Goal: Register for event/course

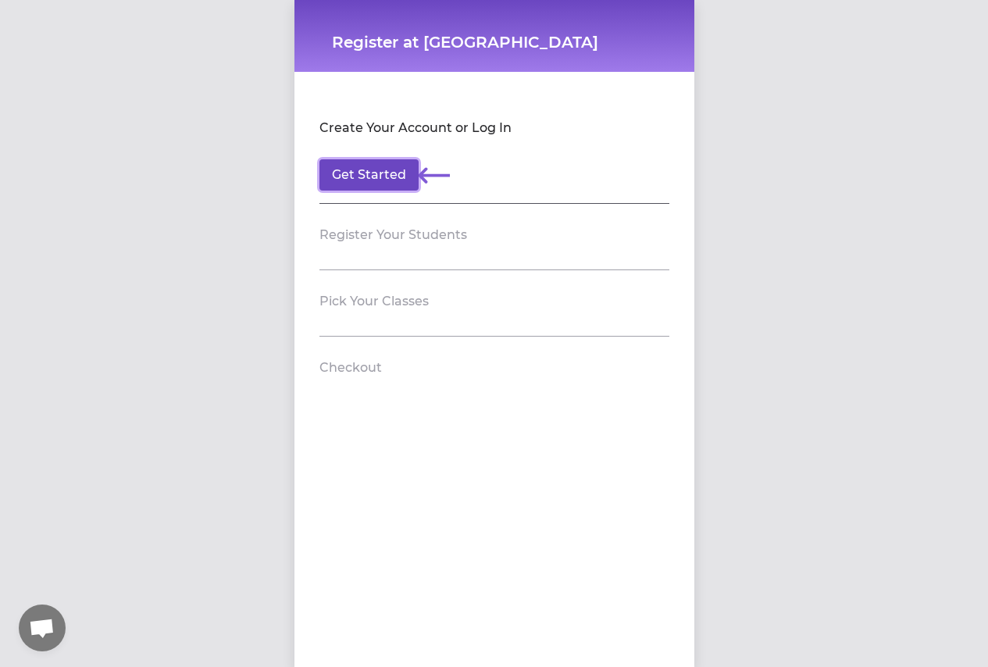
click at [366, 174] on button "Get Started" at bounding box center [369, 174] width 99 height 31
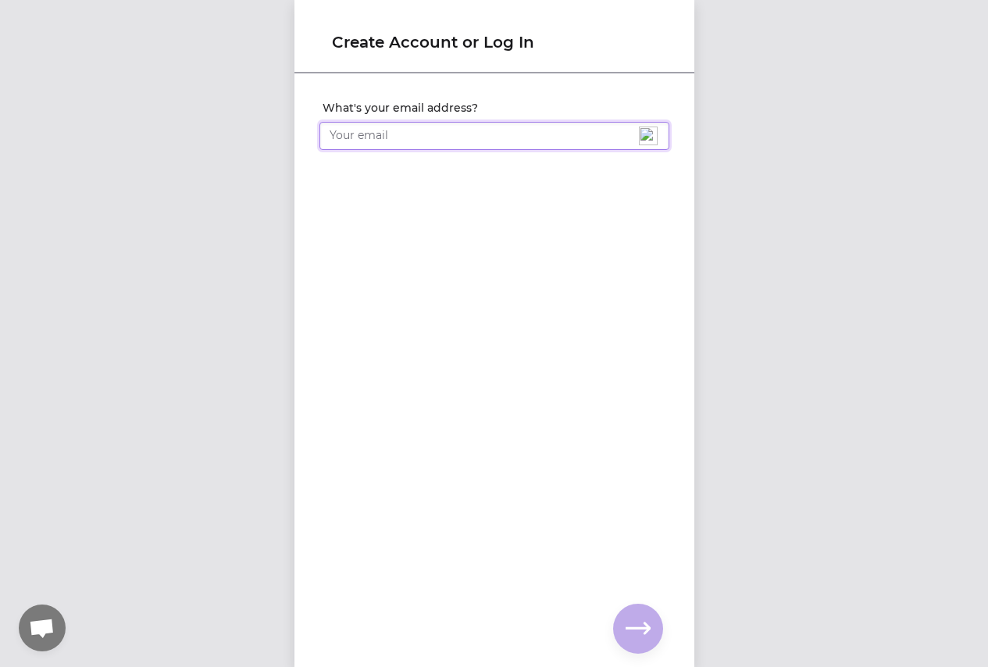
click at [563, 137] on input "What's your email address?" at bounding box center [495, 136] width 350 height 28
type input "[PERSON_NAME][EMAIL_ADDRESS][PERSON_NAME][DOMAIN_NAME]"
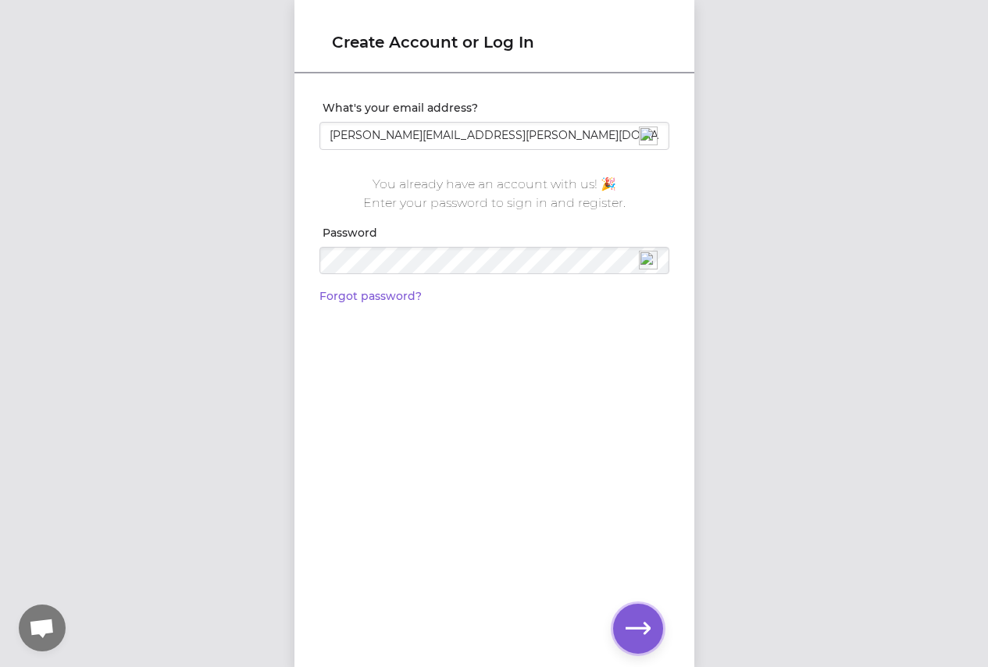
click at [626, 620] on icon "button" at bounding box center [638, 628] width 25 height 25
click at [880, 449] on div "Create Account or Log In What's your email address? halina@harvilchuck.com You …" at bounding box center [494, 333] width 988 height 667
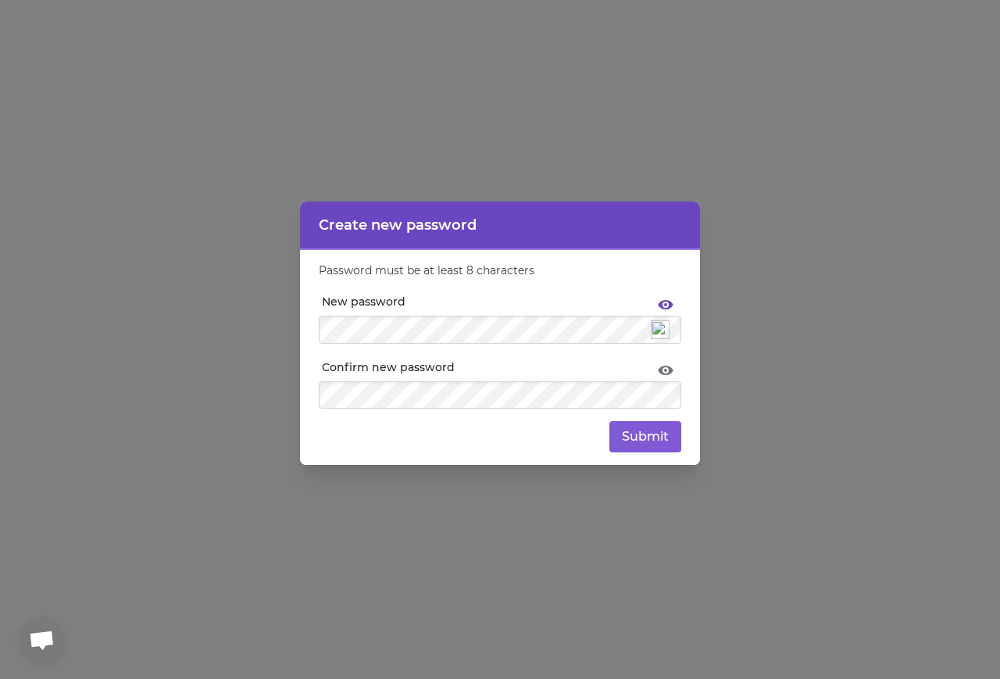
click at [663, 305] on icon at bounding box center [665, 306] width 19 height 19
click at [643, 445] on button "Submit" at bounding box center [645, 436] width 72 height 31
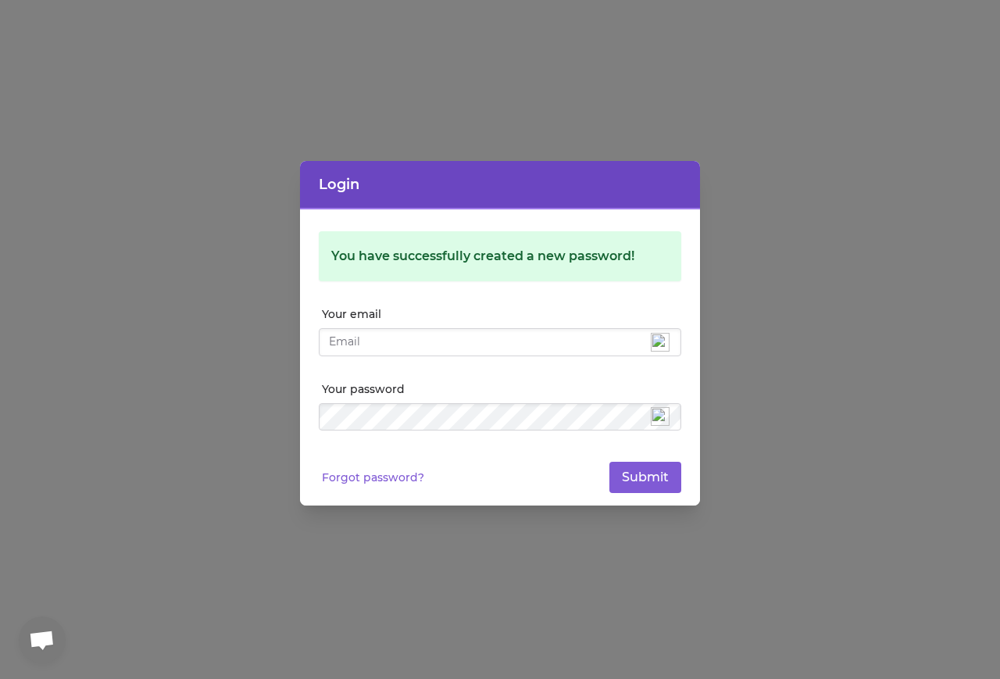
type input "[PERSON_NAME][EMAIL_ADDRESS][PERSON_NAME][DOMAIN_NAME]"
click at [637, 468] on button "Submit" at bounding box center [645, 477] width 72 height 31
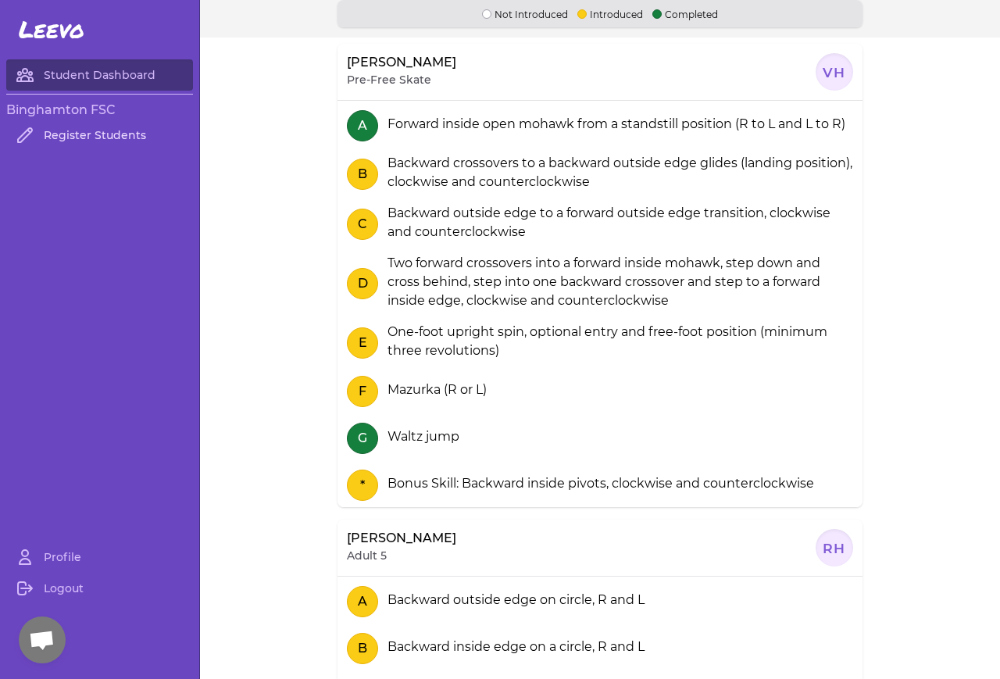
click at [86, 134] on link "Register Students" at bounding box center [99, 135] width 187 height 31
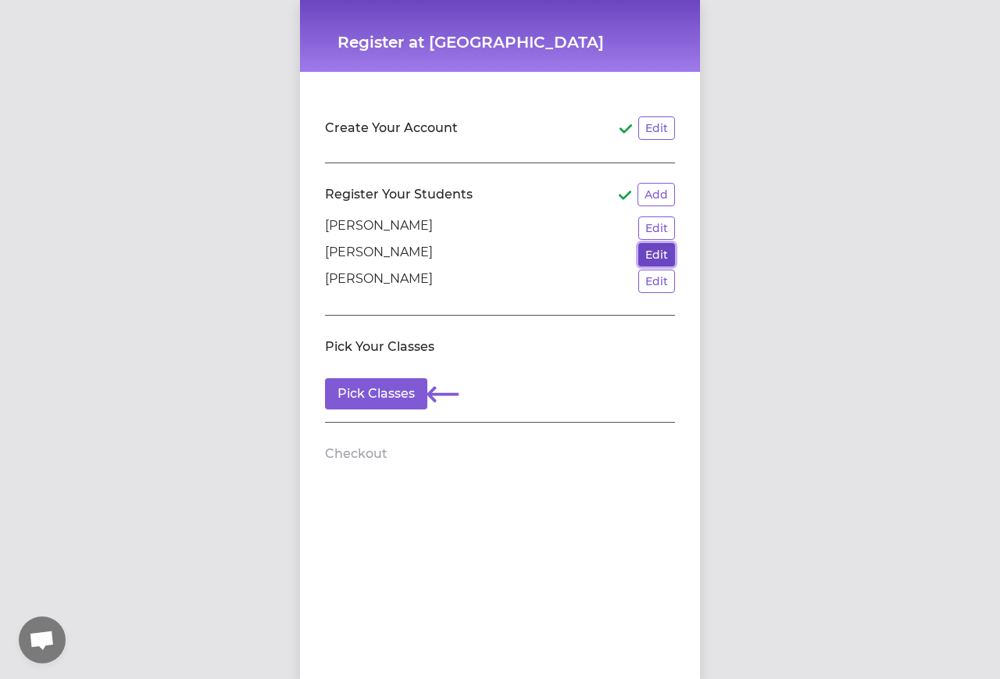
click at [653, 258] on button "Edit" at bounding box center [656, 254] width 37 height 23
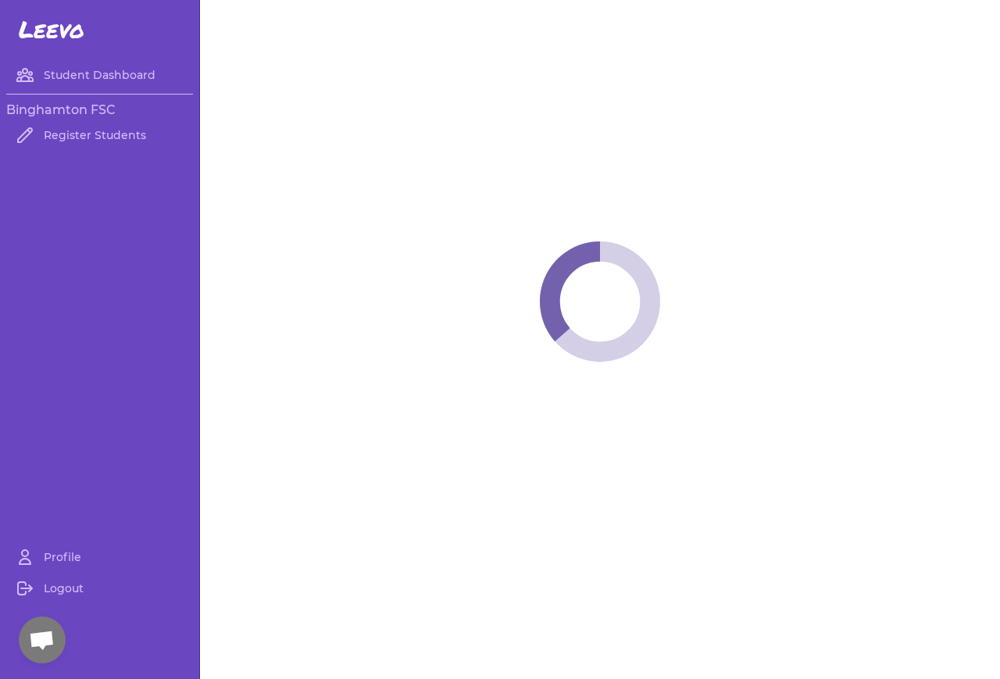
select select "PA"
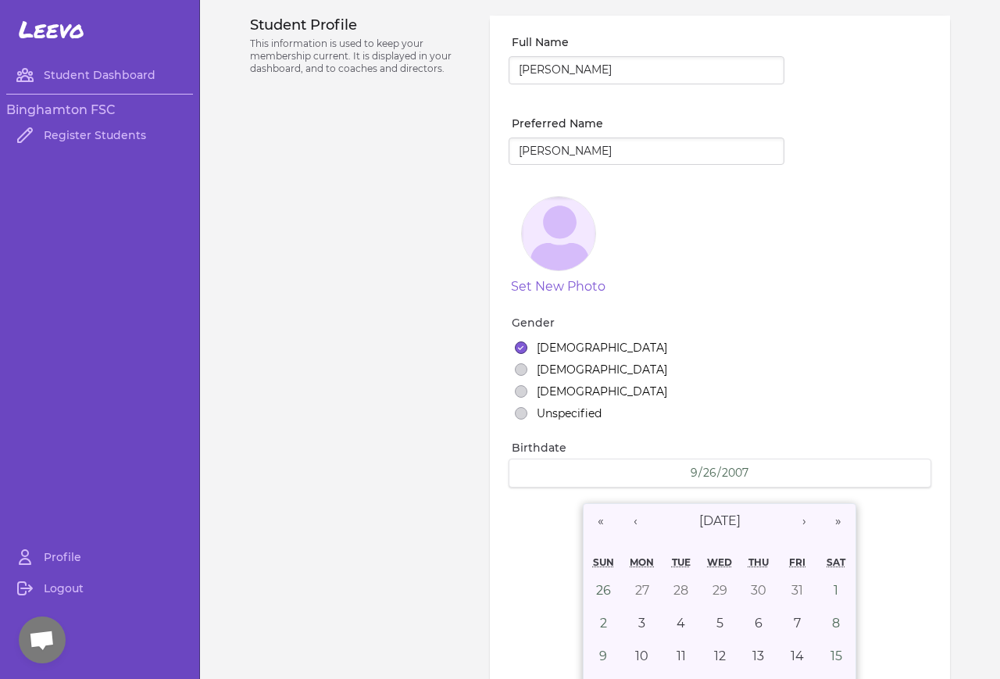
select select "22"
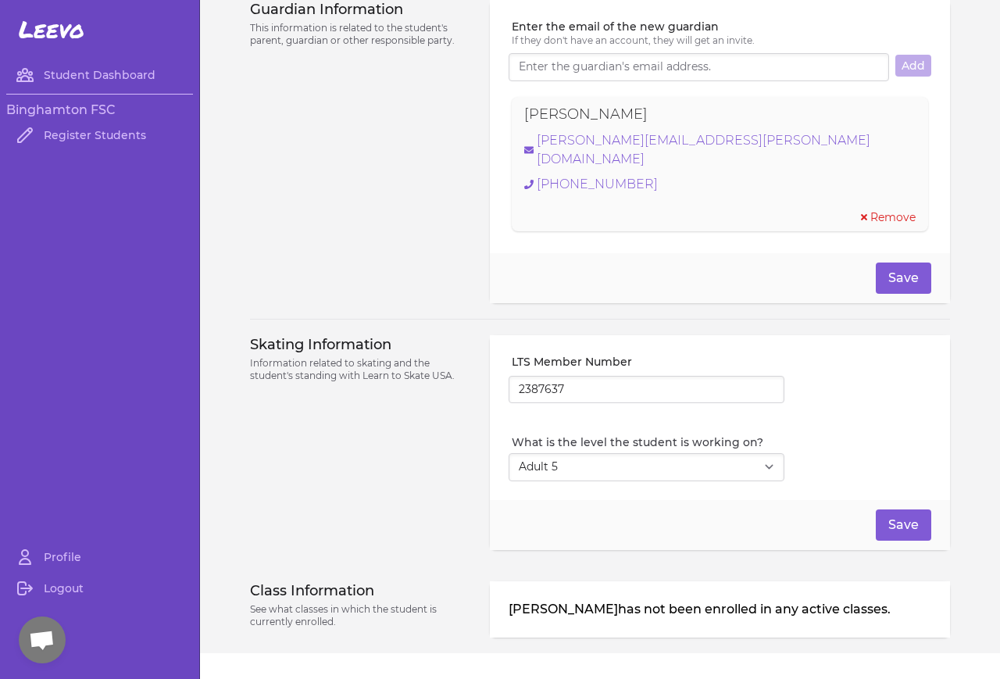
scroll to position [1162, 0]
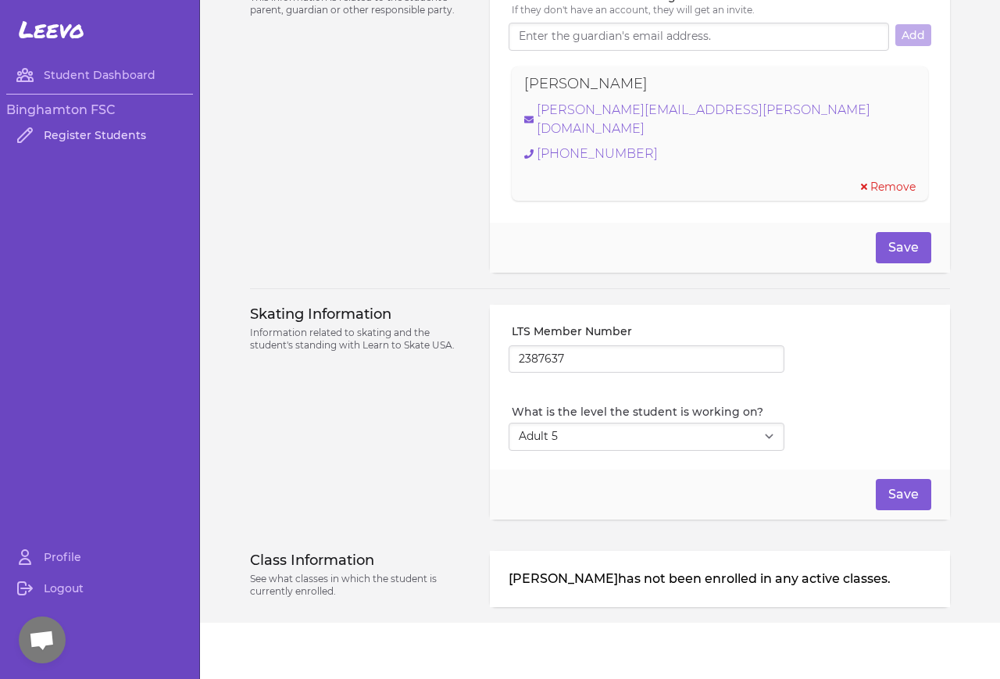
click at [76, 130] on link "Register Students" at bounding box center [99, 135] width 187 height 31
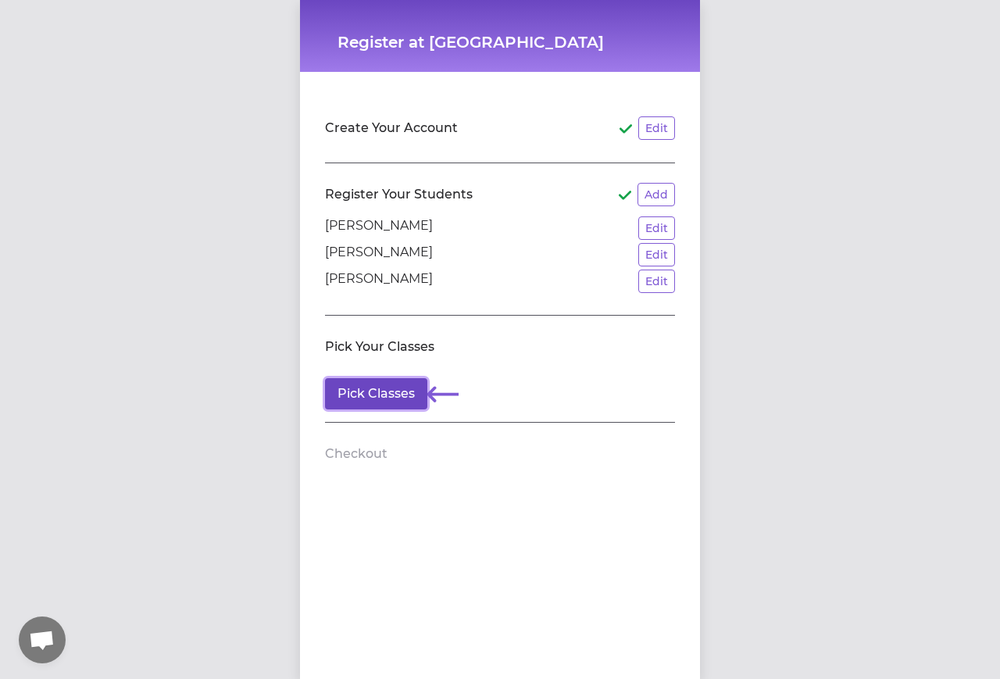
click at [385, 400] on button "Pick Classes" at bounding box center [376, 393] width 102 height 31
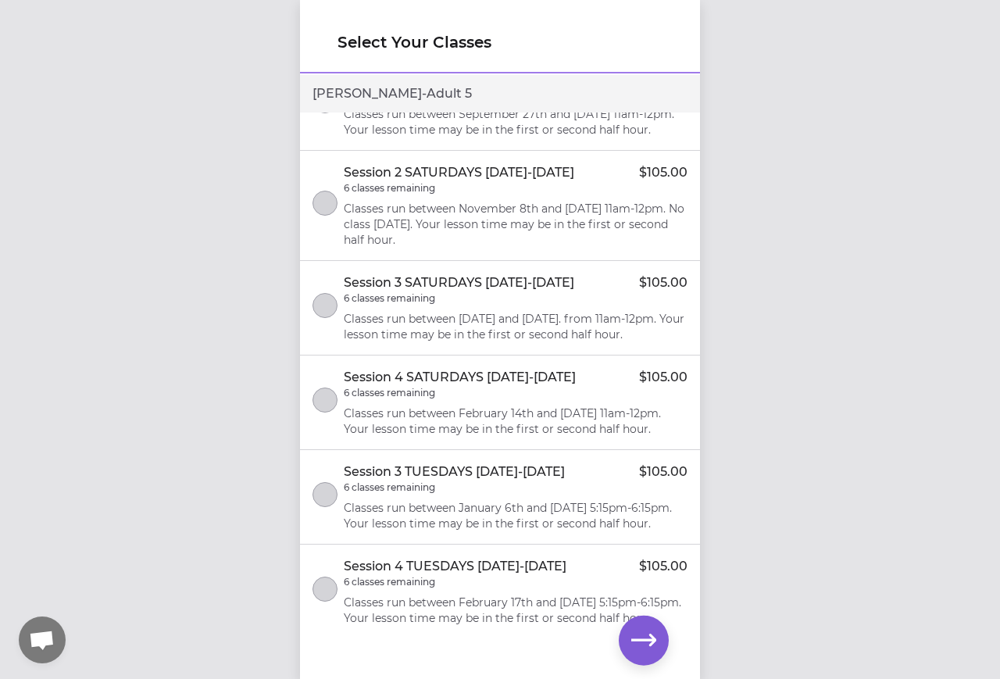
scroll to position [78, 0]
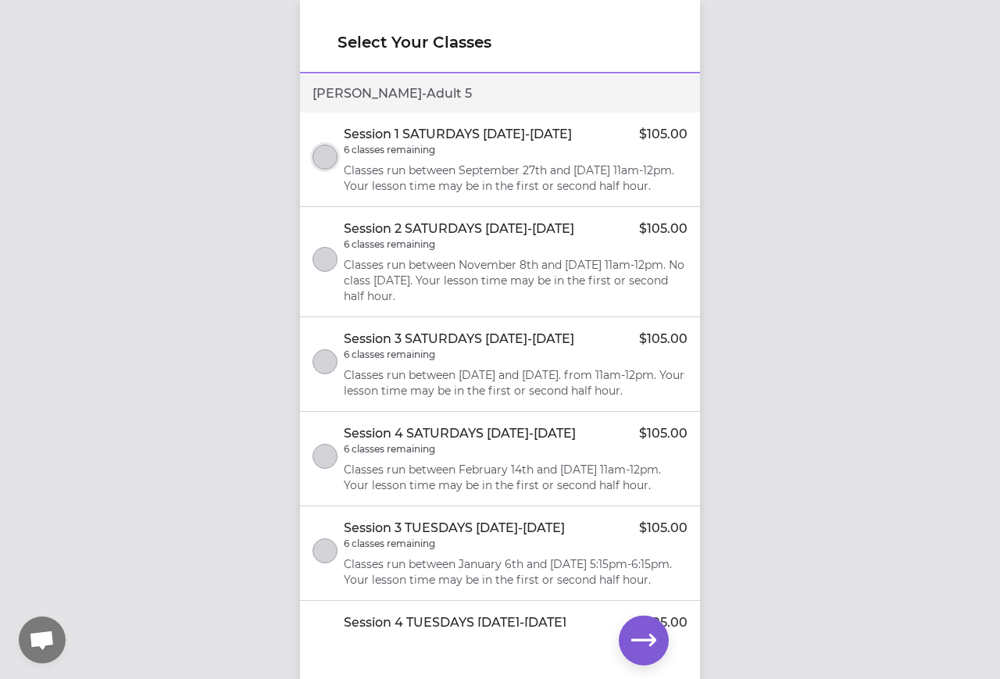
click at [323, 170] on button "select class" at bounding box center [324, 157] width 25 height 25
click at [323, 272] on button "select class" at bounding box center [324, 259] width 25 height 25
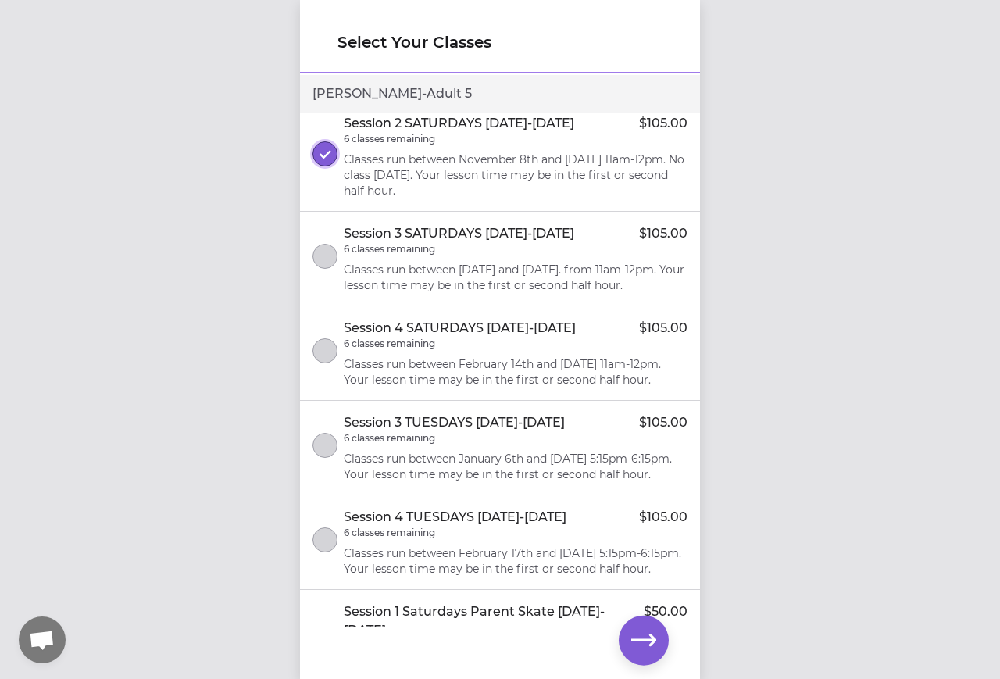
scroll to position [234, 0]
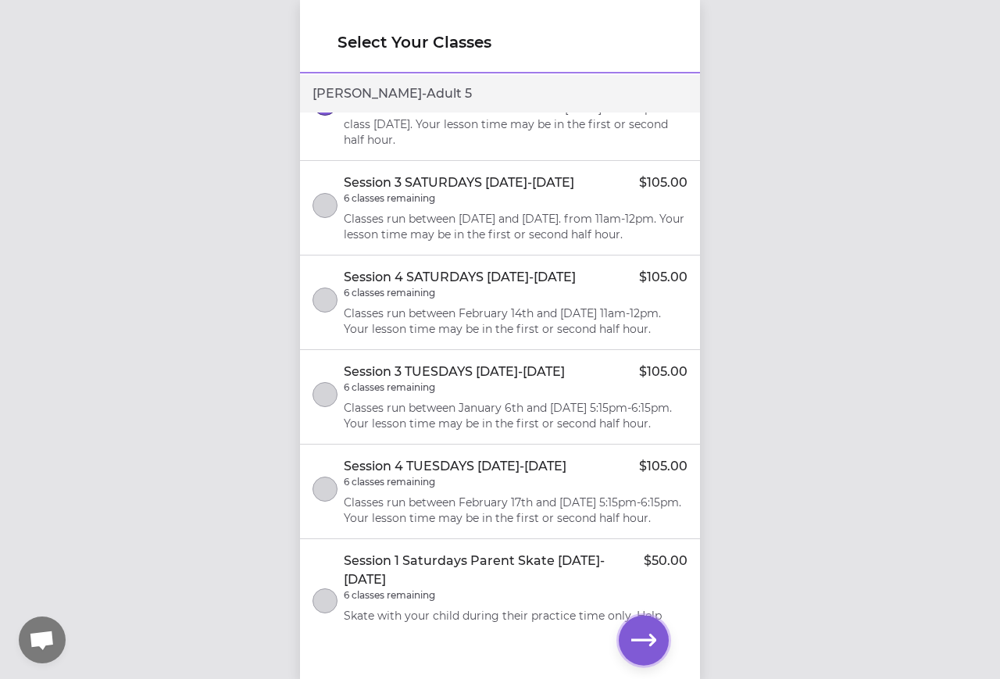
click at [643, 652] on icon "button" at bounding box center [643, 640] width 25 height 25
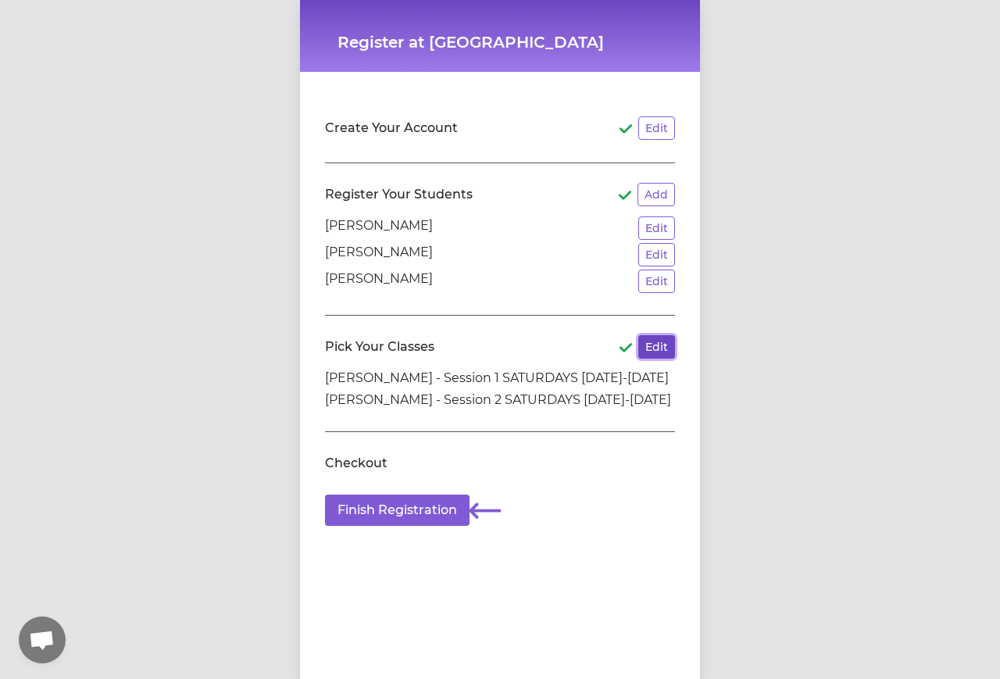
click at [652, 352] on button "Edit" at bounding box center [656, 346] width 37 height 23
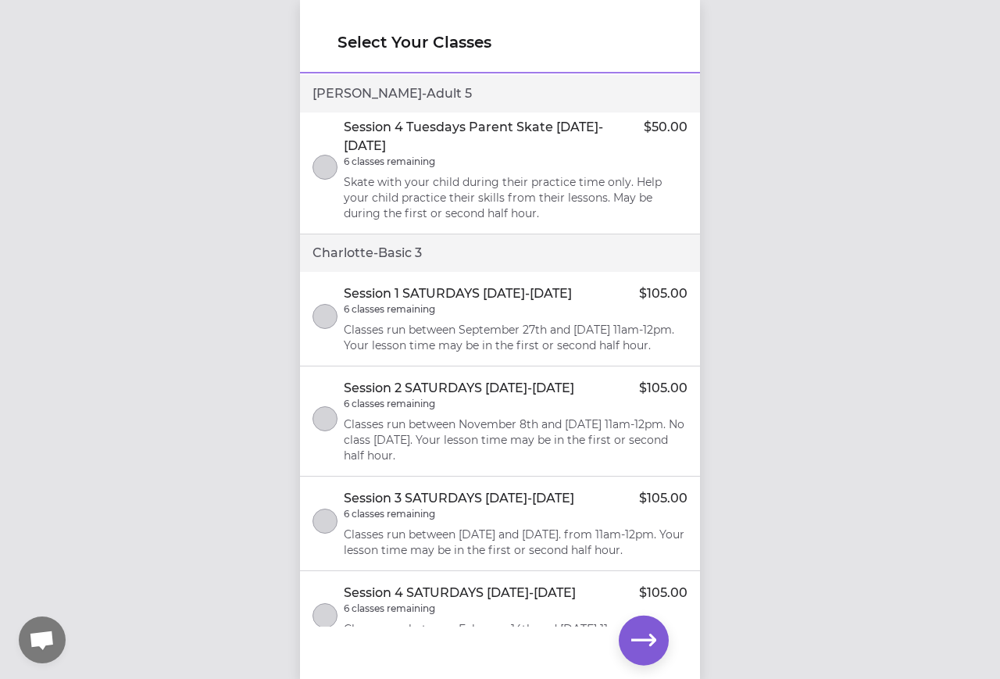
scroll to position [1328, 0]
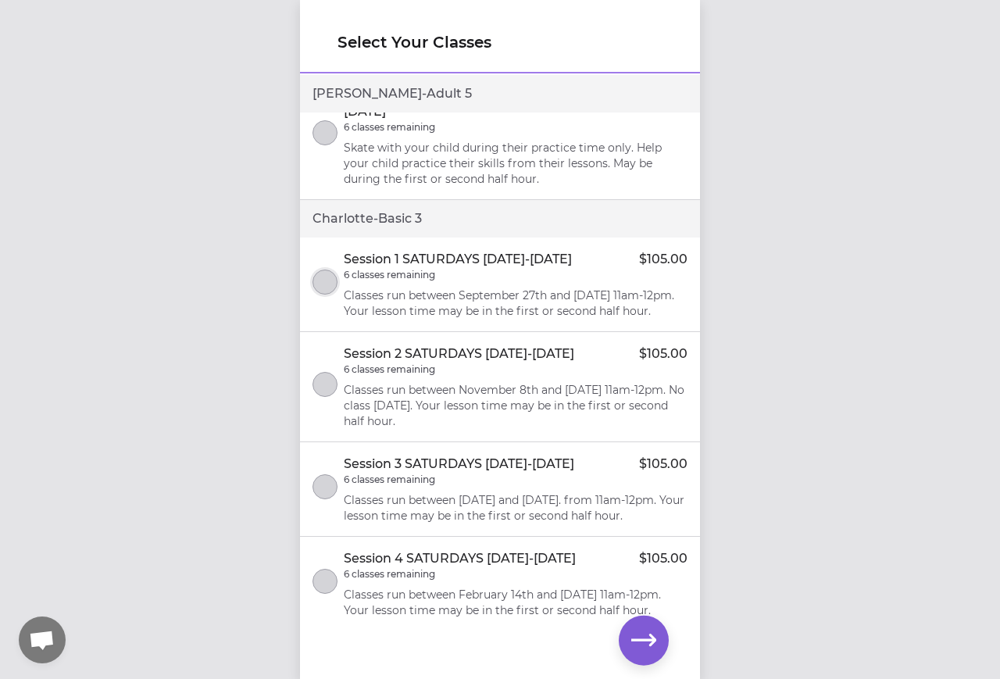
click at [322, 277] on button "select class" at bounding box center [324, 282] width 25 height 25
click at [325, 385] on button "select class" at bounding box center [324, 384] width 25 height 25
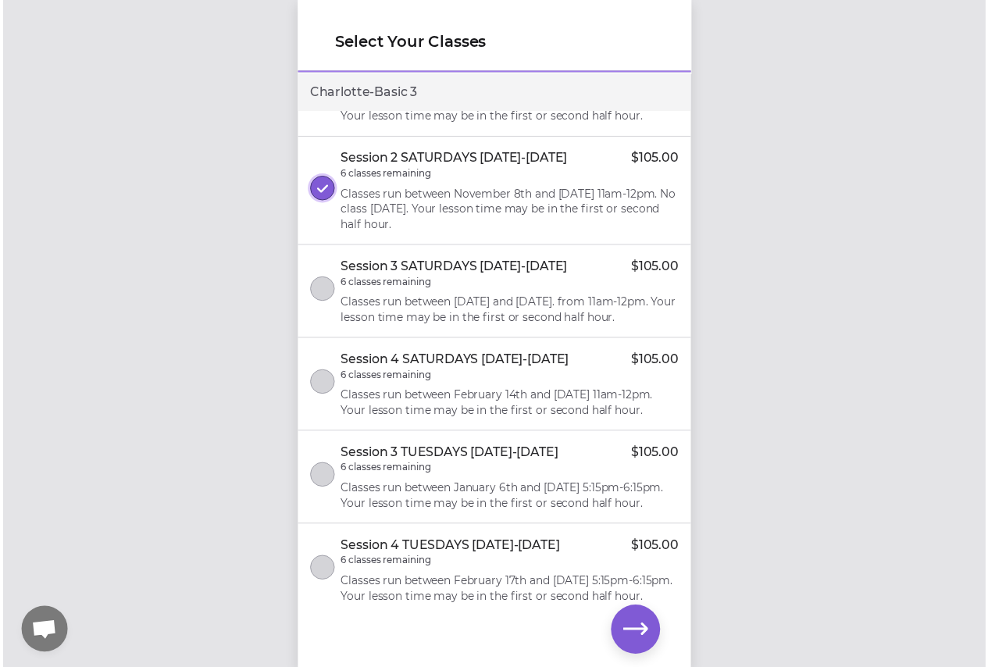
scroll to position [1596, 0]
click at [639, 638] on icon "button" at bounding box center [643, 640] width 25 height 25
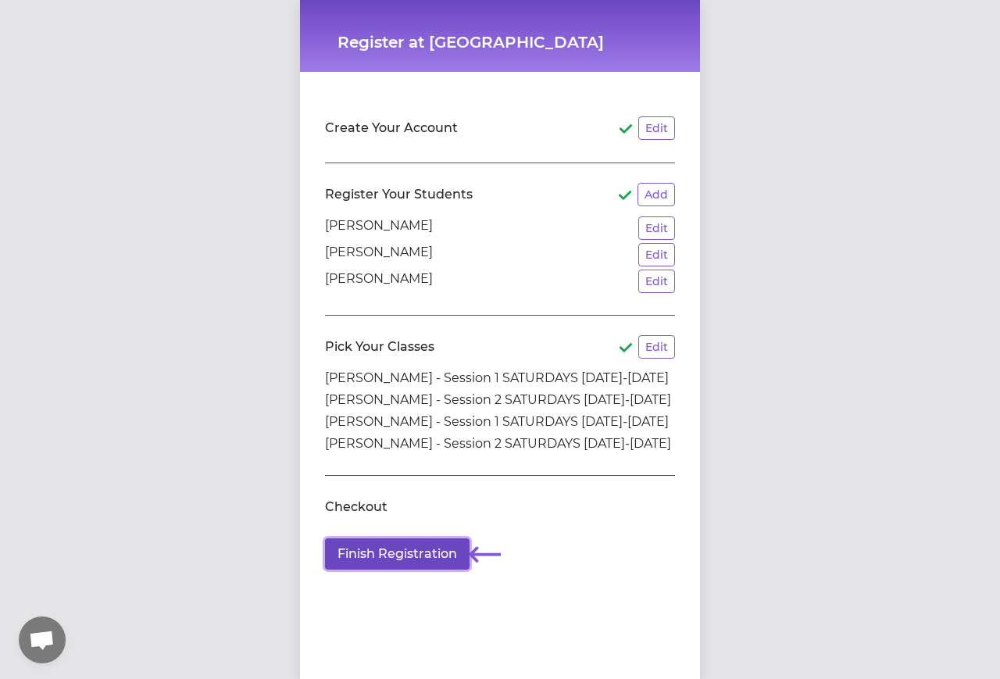
click at [380, 570] on button "Finish Registration" at bounding box center [397, 553] width 145 height 31
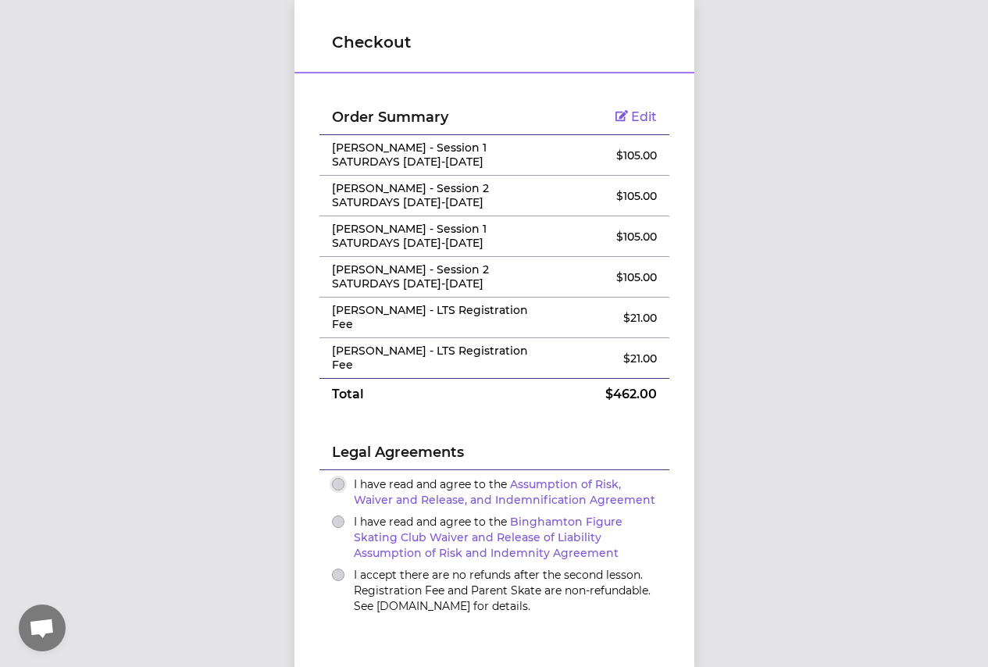
click at [336, 487] on button "I have read and agree to the Assumption of Risk, Waiver and Release, and Indemn…" at bounding box center [338, 484] width 12 height 12
click at [335, 523] on button "I have read and agree to the Binghamton Figure Skating Club Waiver and Release …" at bounding box center [338, 522] width 12 height 12
click at [334, 574] on button "I accept there are no refunds after the second lesson. Registration Fee and Par…" at bounding box center [338, 575] width 12 height 12
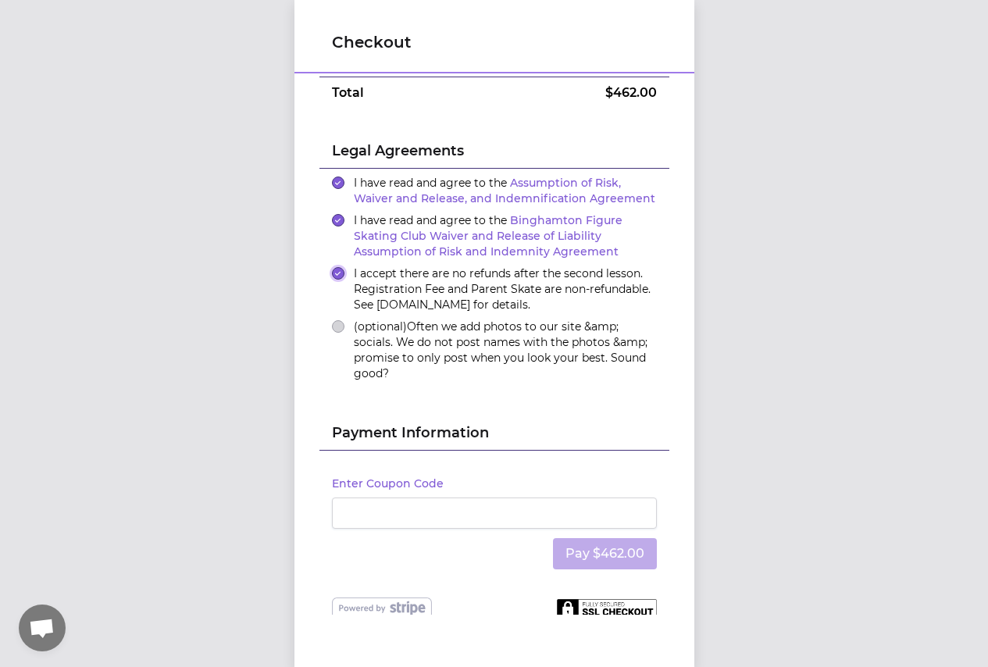
scroll to position [312, 0]
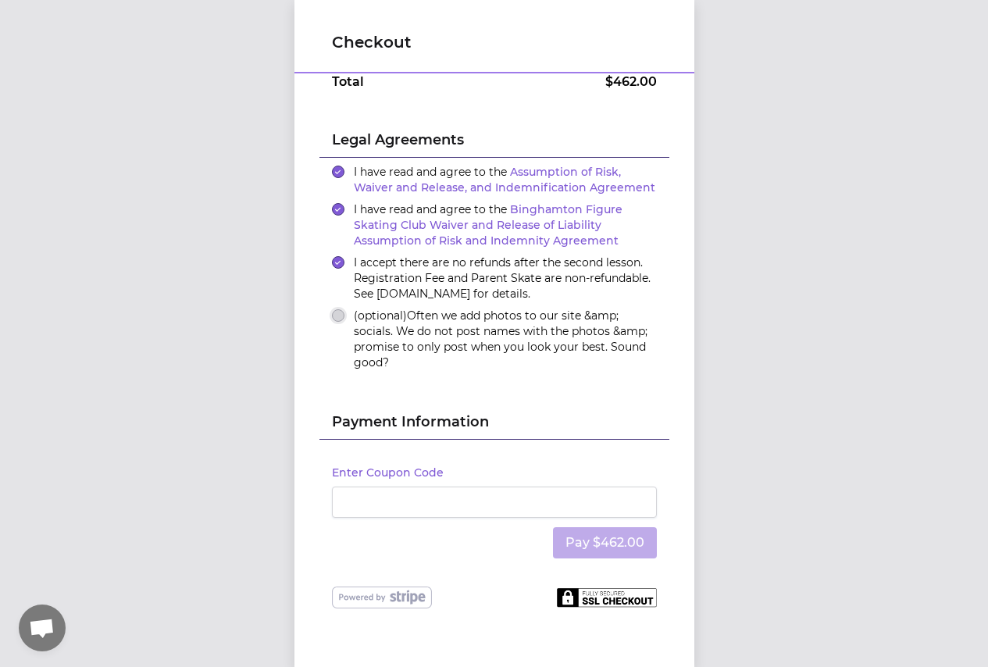
click at [332, 318] on button "(optional) Often we add photos to our site &amp; socials. We do not post names …" at bounding box center [338, 315] width 12 height 12
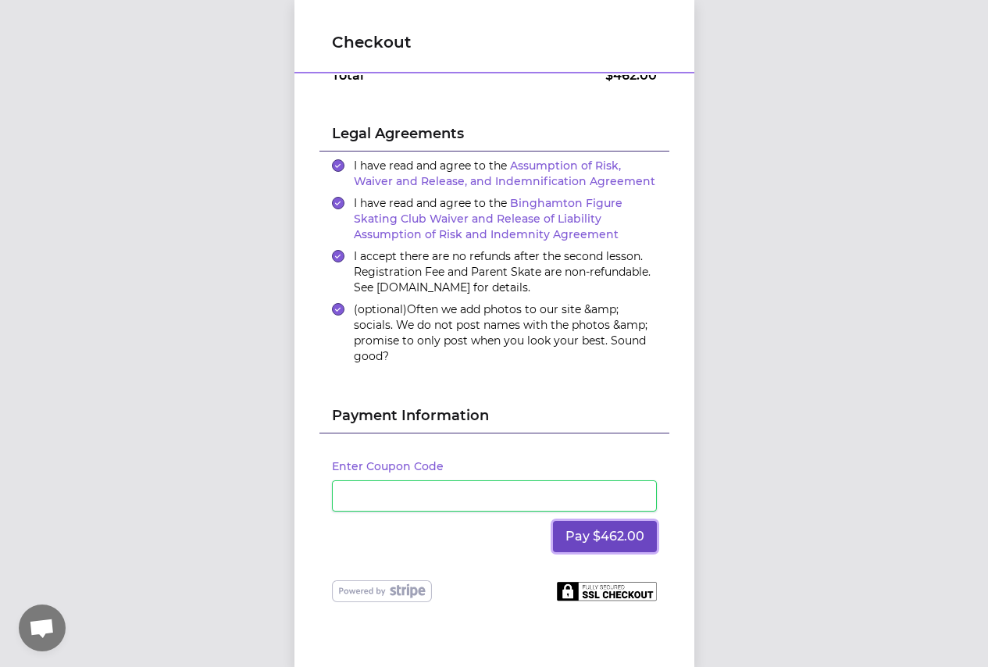
click at [559, 541] on button "Pay $462.00" at bounding box center [605, 536] width 104 height 31
